Goal: Find specific page/section: Find specific page/section

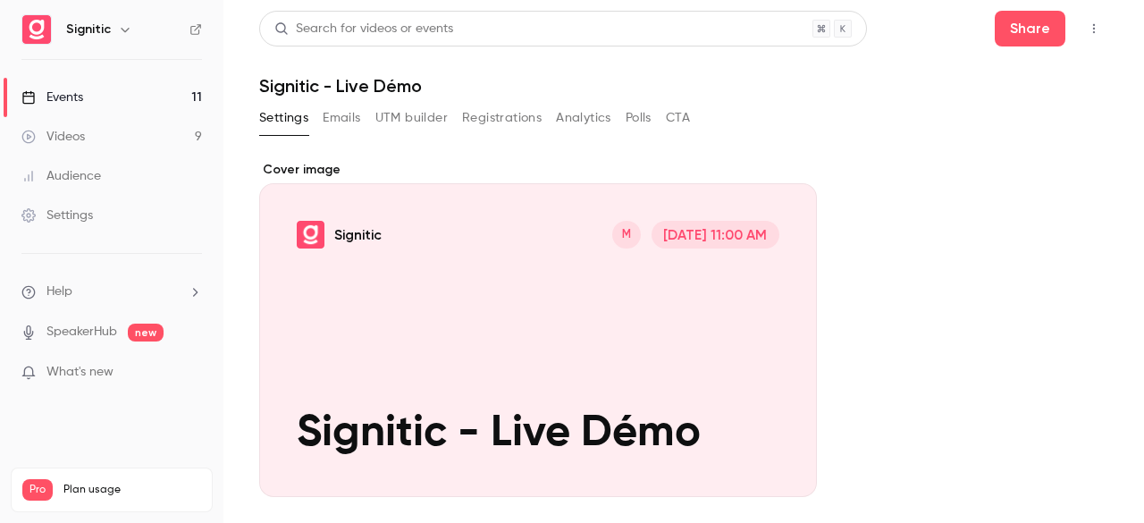
click at [1087, 22] on icon "button" at bounding box center [1094, 28] width 14 height 13
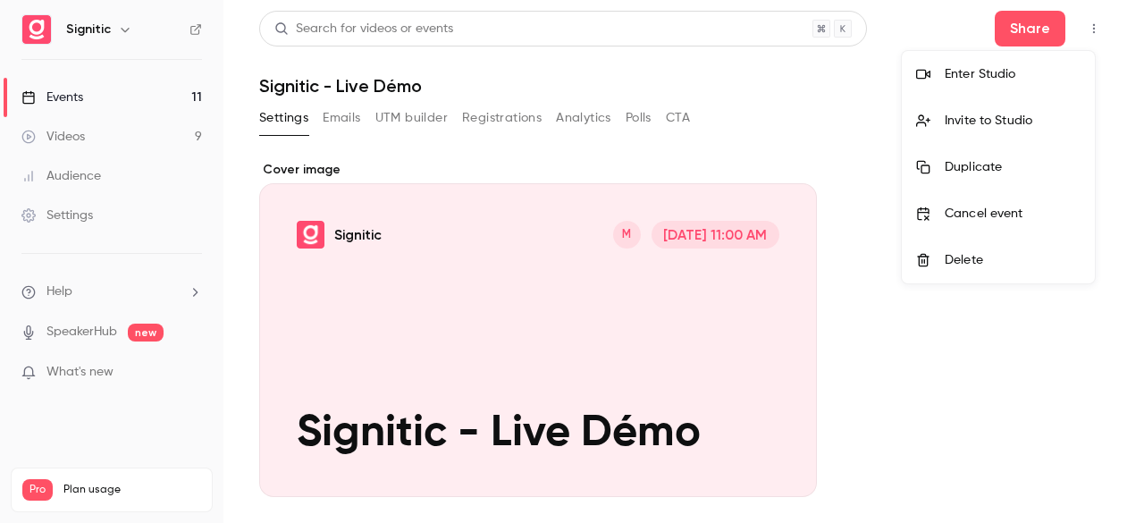
click at [960, 66] on div "Enter Studio" at bounding box center [1013, 74] width 136 height 18
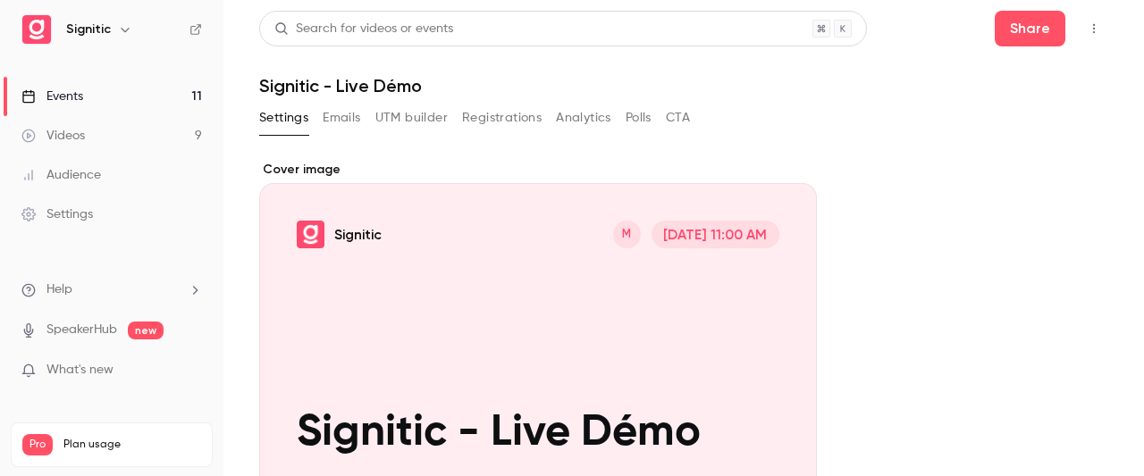
click at [179, 128] on link "Videos 9" at bounding box center [111, 135] width 223 height 39
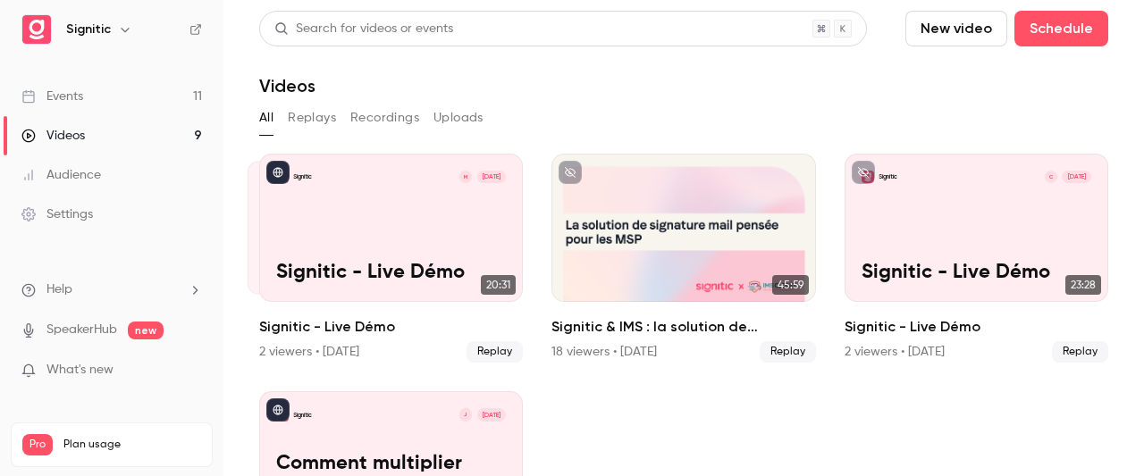
click at [171, 103] on link "Events 11" at bounding box center [111, 96] width 223 height 39
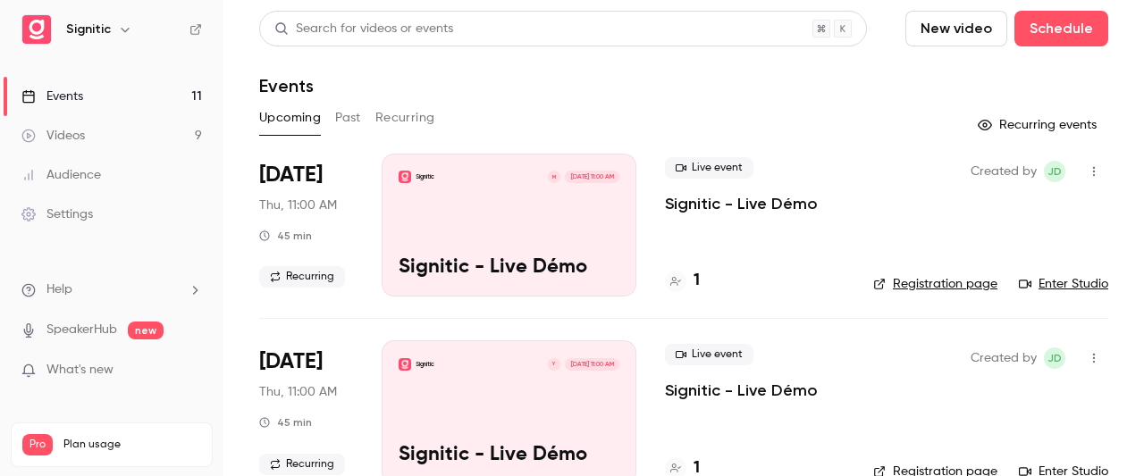
click at [685, 286] on div "1" at bounding box center [682, 281] width 35 height 24
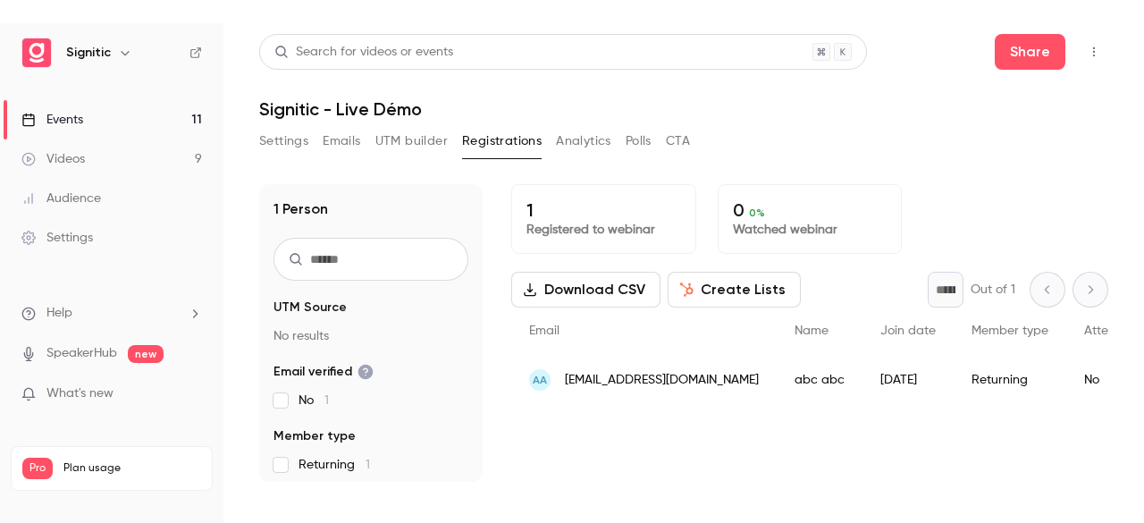
scroll to position [1, 0]
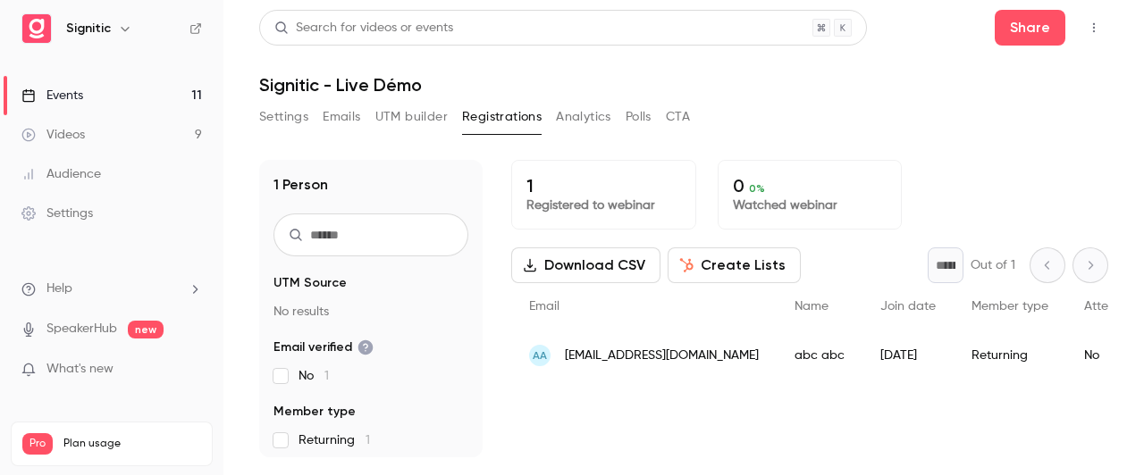
click at [862, 350] on div "[DATE]" at bounding box center [907, 356] width 91 height 50
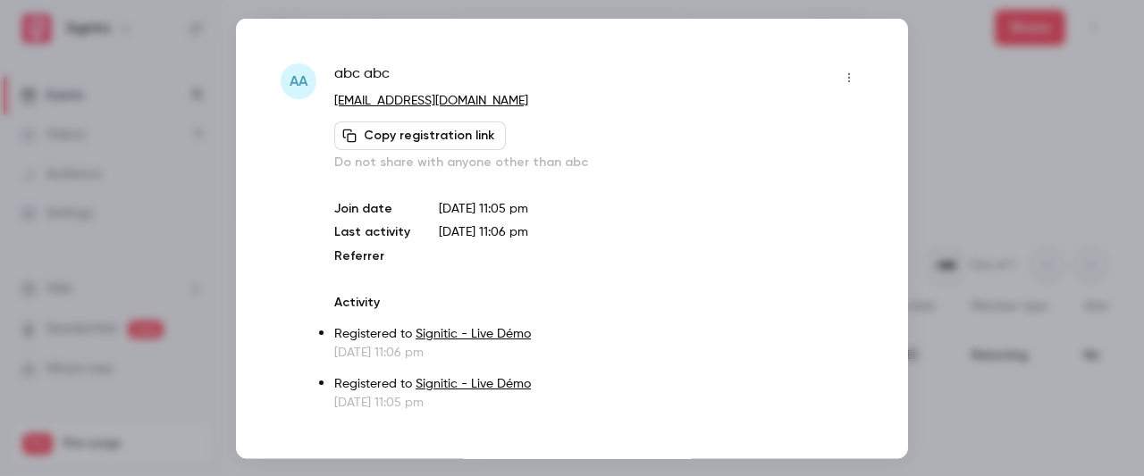
click at [971, 146] on div at bounding box center [572, 238] width 1144 height 476
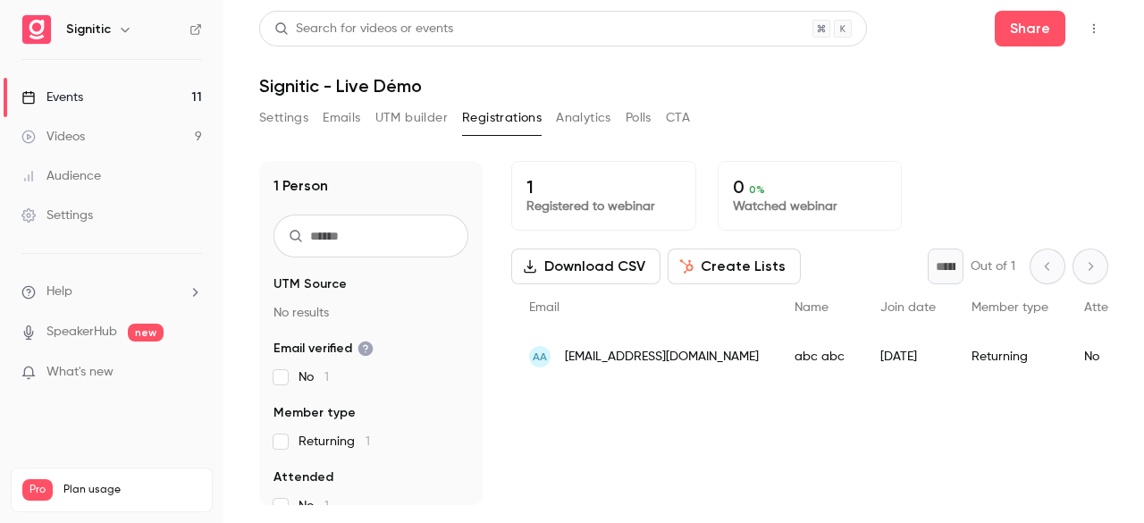
scroll to position [0, 0]
